Goal: Use online tool/utility

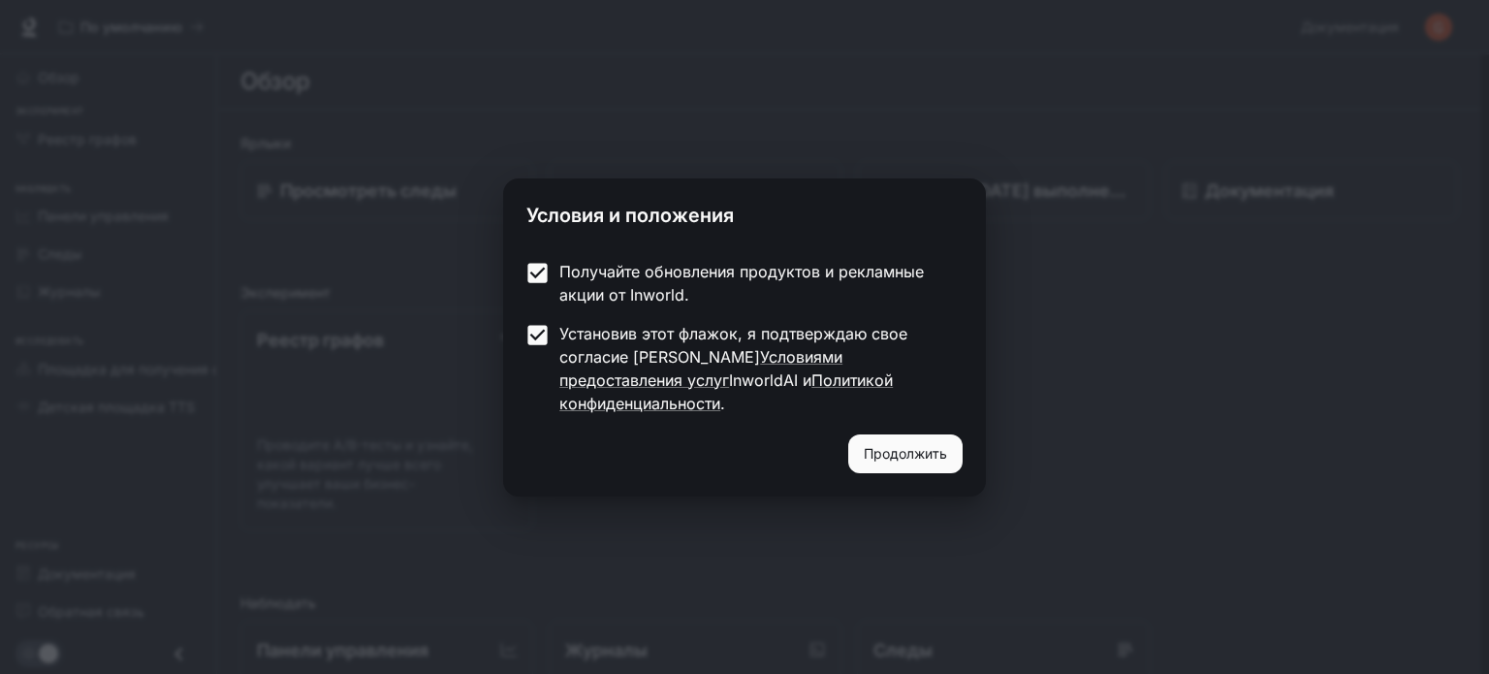
click at [900, 445] on font "Продолжить" at bounding box center [905, 453] width 83 height 16
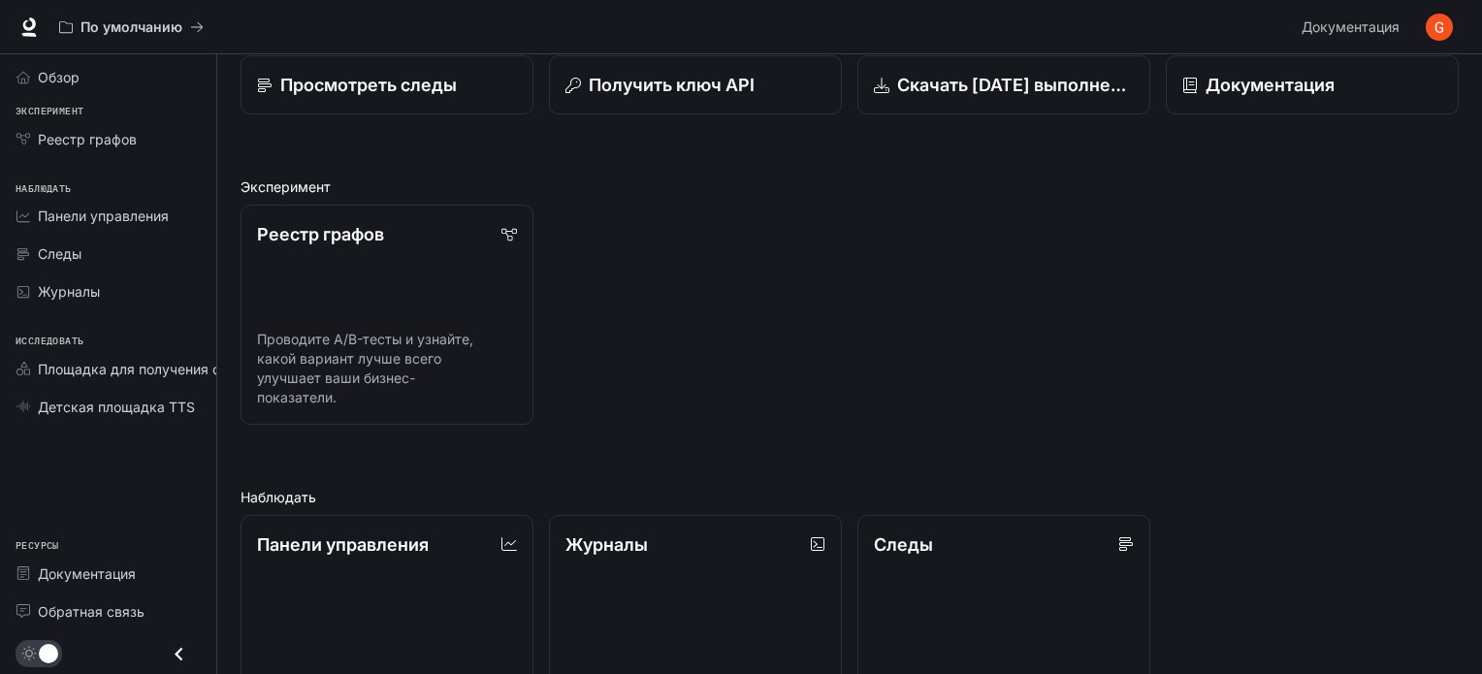
scroll to position [110, 0]
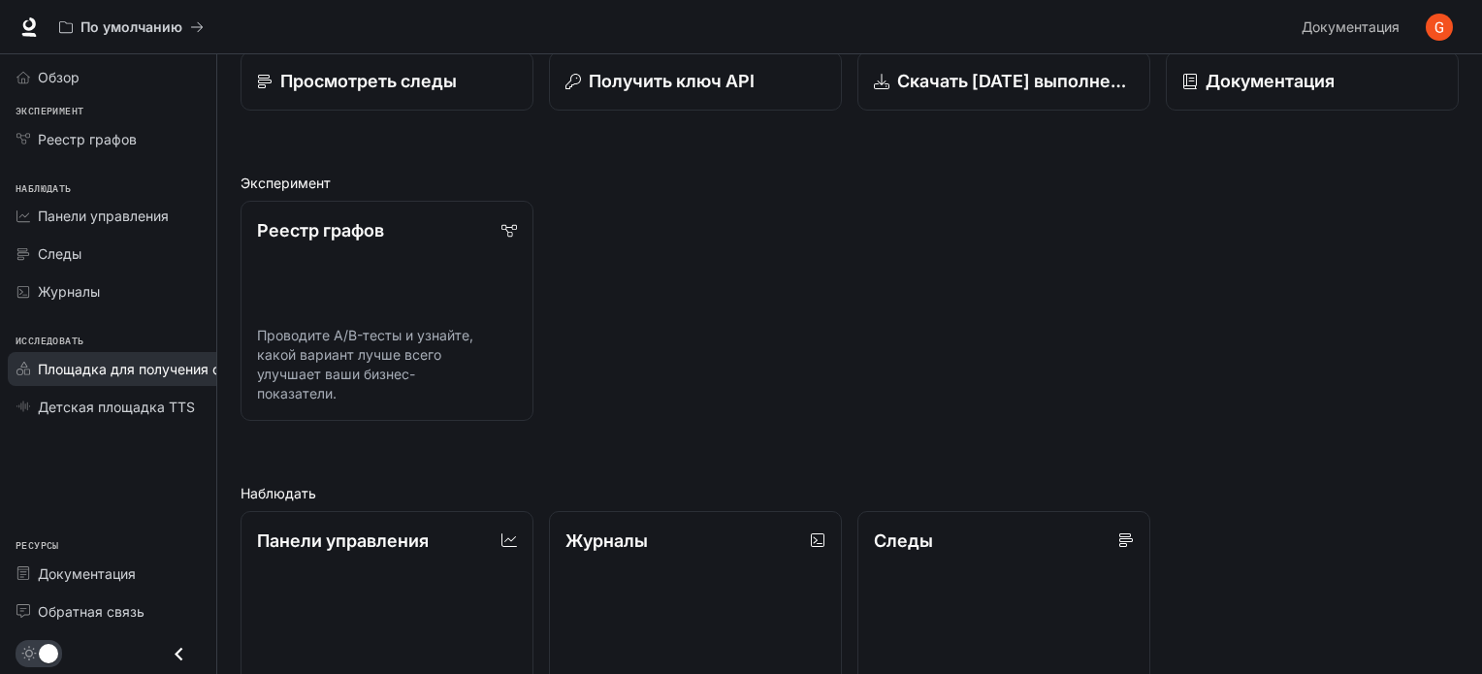
click at [161, 352] on link "Площадка для получения степени магистра права" at bounding box center [196, 369] width 377 height 34
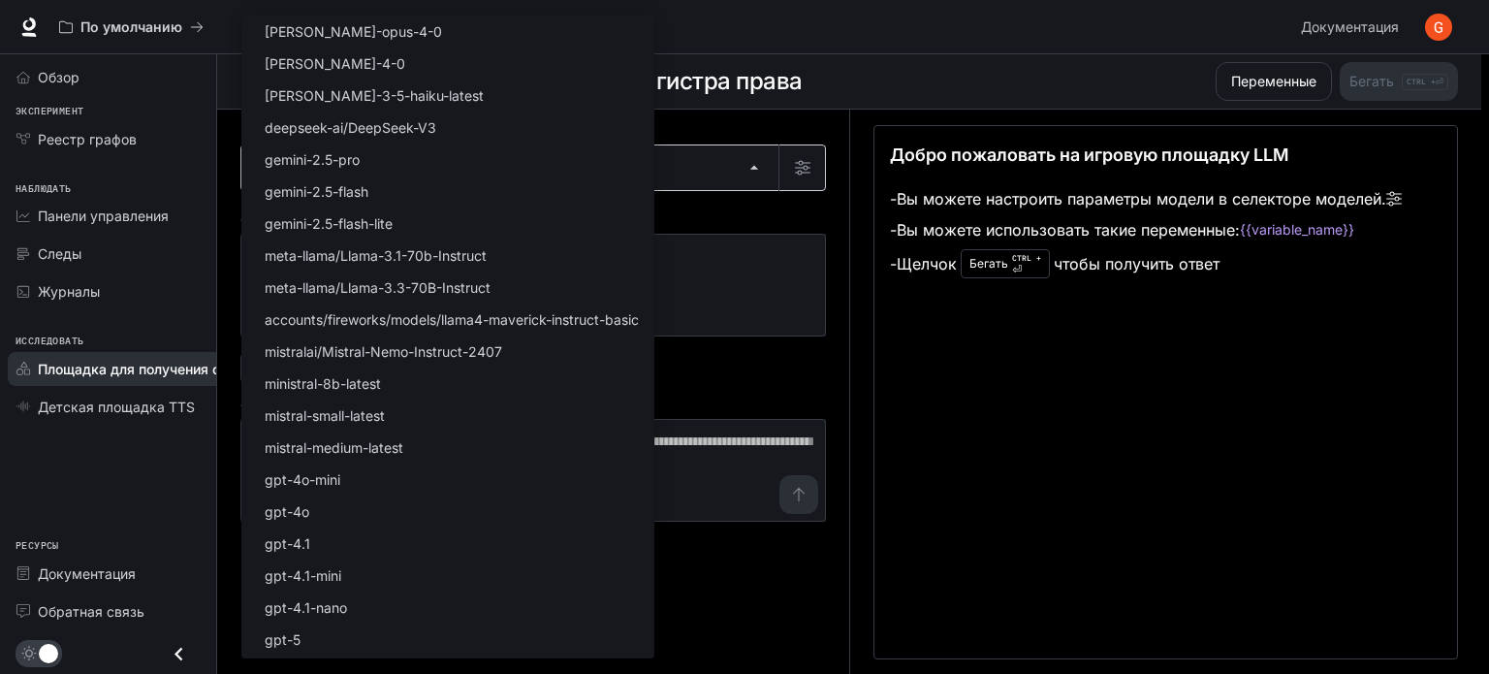
click at [760, 169] on body "Исходный текст Оцените этот перевод Ваш отзыв поможет нам улучшить Google Перев…" at bounding box center [744, 337] width 1489 height 675
click at [880, 41] on div at bounding box center [744, 337] width 1489 height 674
click at [743, 157] on body "Исходный текст Оцените этот перевод Ваш отзыв поможет нам улучшить Google Перев…" at bounding box center [744, 337] width 1489 height 675
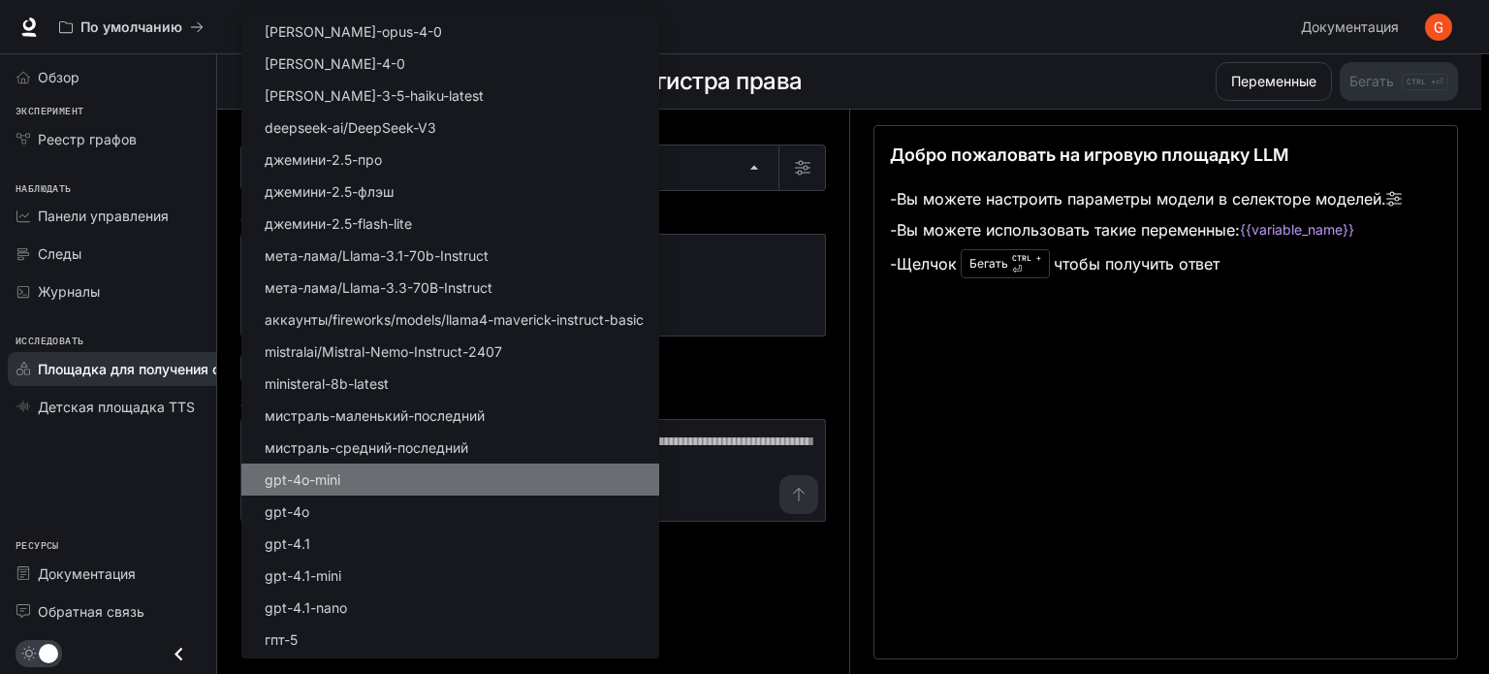
click at [463, 490] on li "gpt-4o-mini" at bounding box center [450, 479] width 418 height 32
type input "**********"
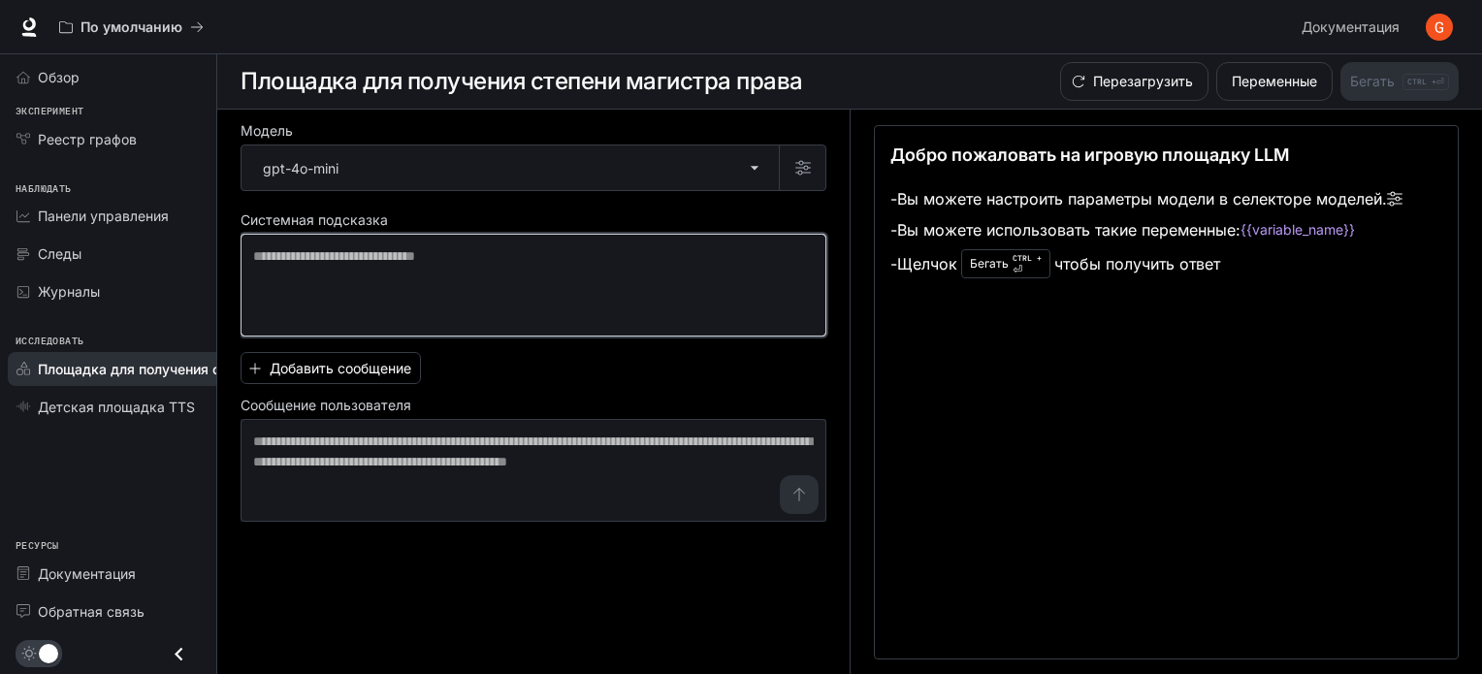
click at [618, 259] on textarea at bounding box center [533, 285] width 560 height 78
